Goal: Find specific page/section: Find specific page/section

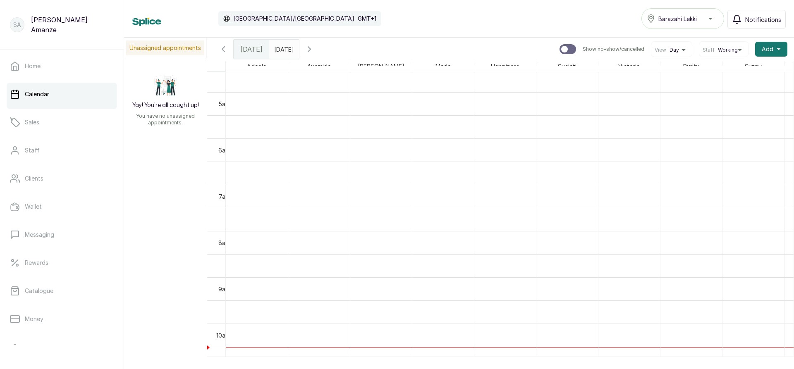
scroll to position [258, 0]
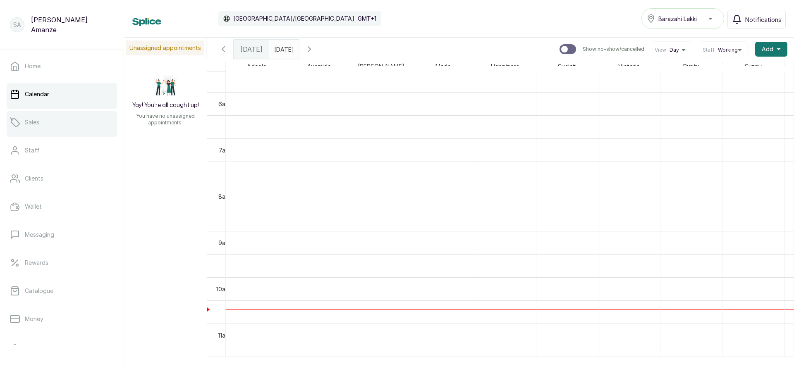
click at [33, 124] on p "Sales" at bounding box center [32, 122] width 14 height 8
